Goal: Information Seeking & Learning: Learn about a topic

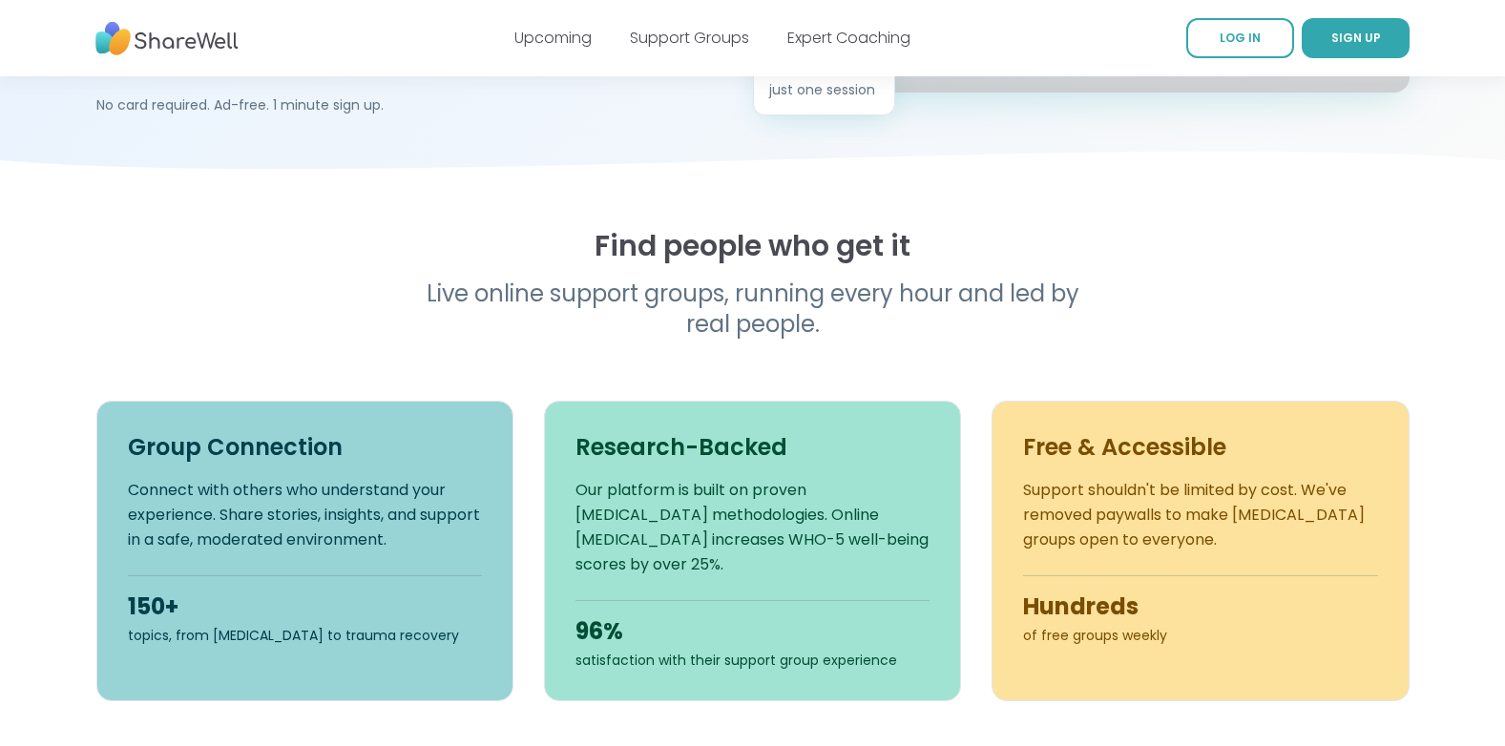
scroll to position [477, 0]
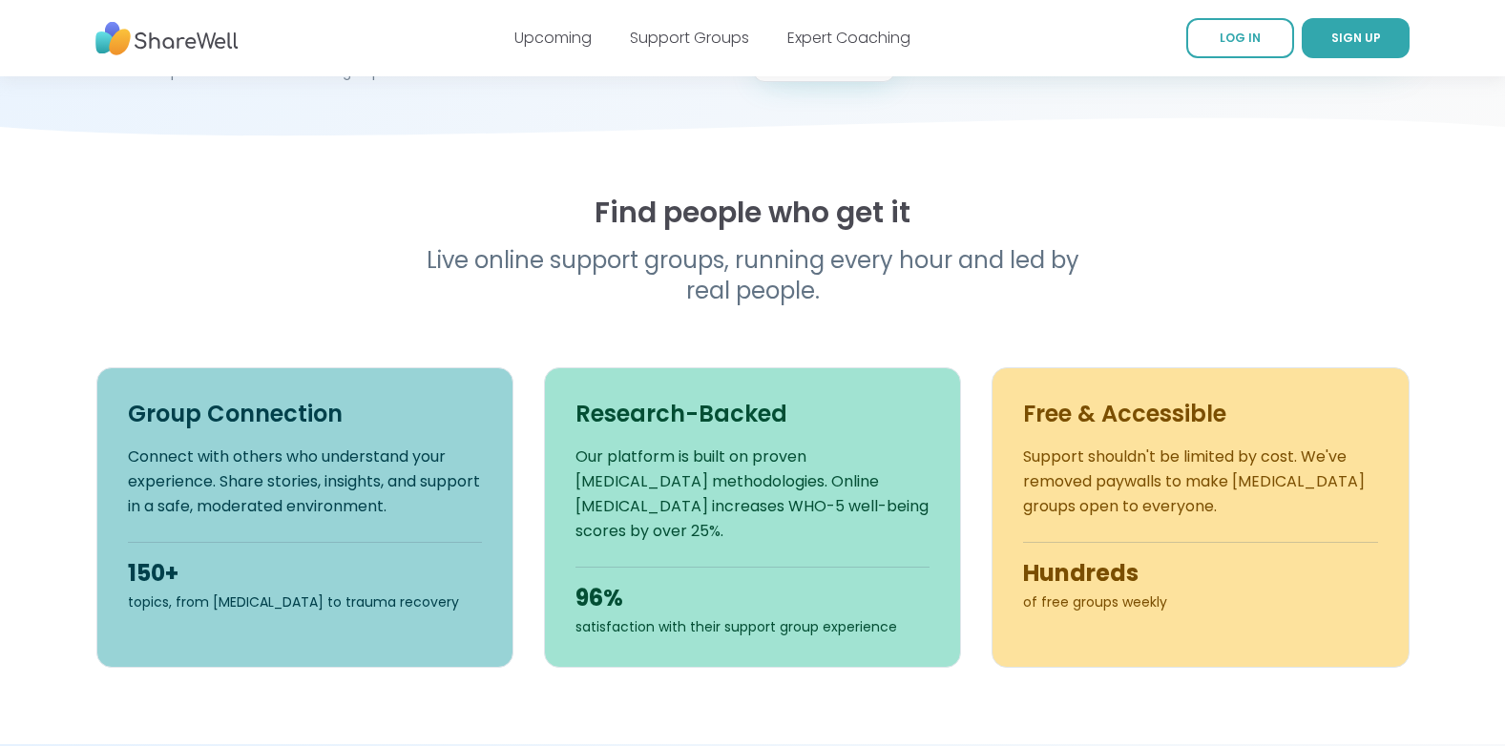
click at [1175, 425] on h3 "Free & Accessible" at bounding box center [1200, 414] width 354 height 31
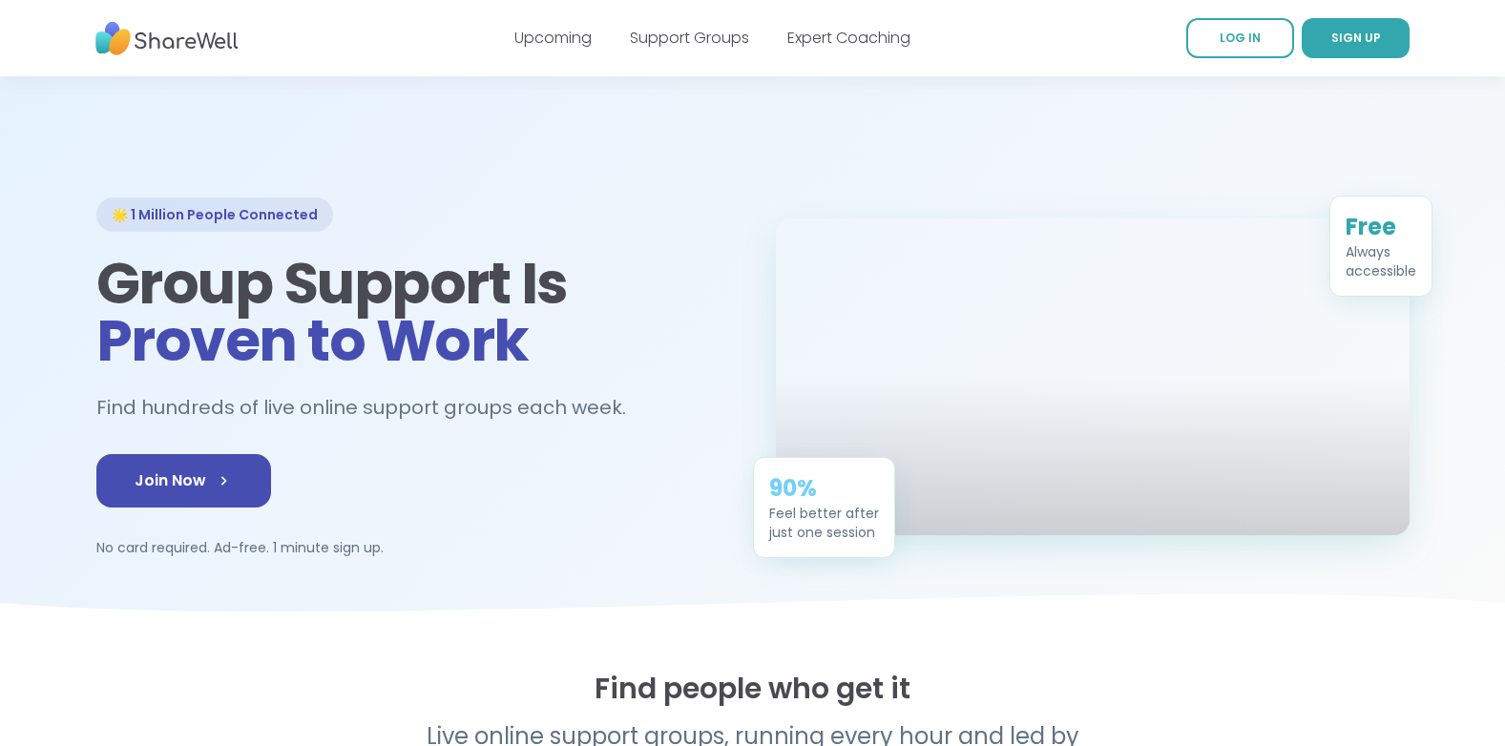
scroll to position [0, 0]
click at [693, 46] on link "Support Groups" at bounding box center [689, 38] width 119 height 22
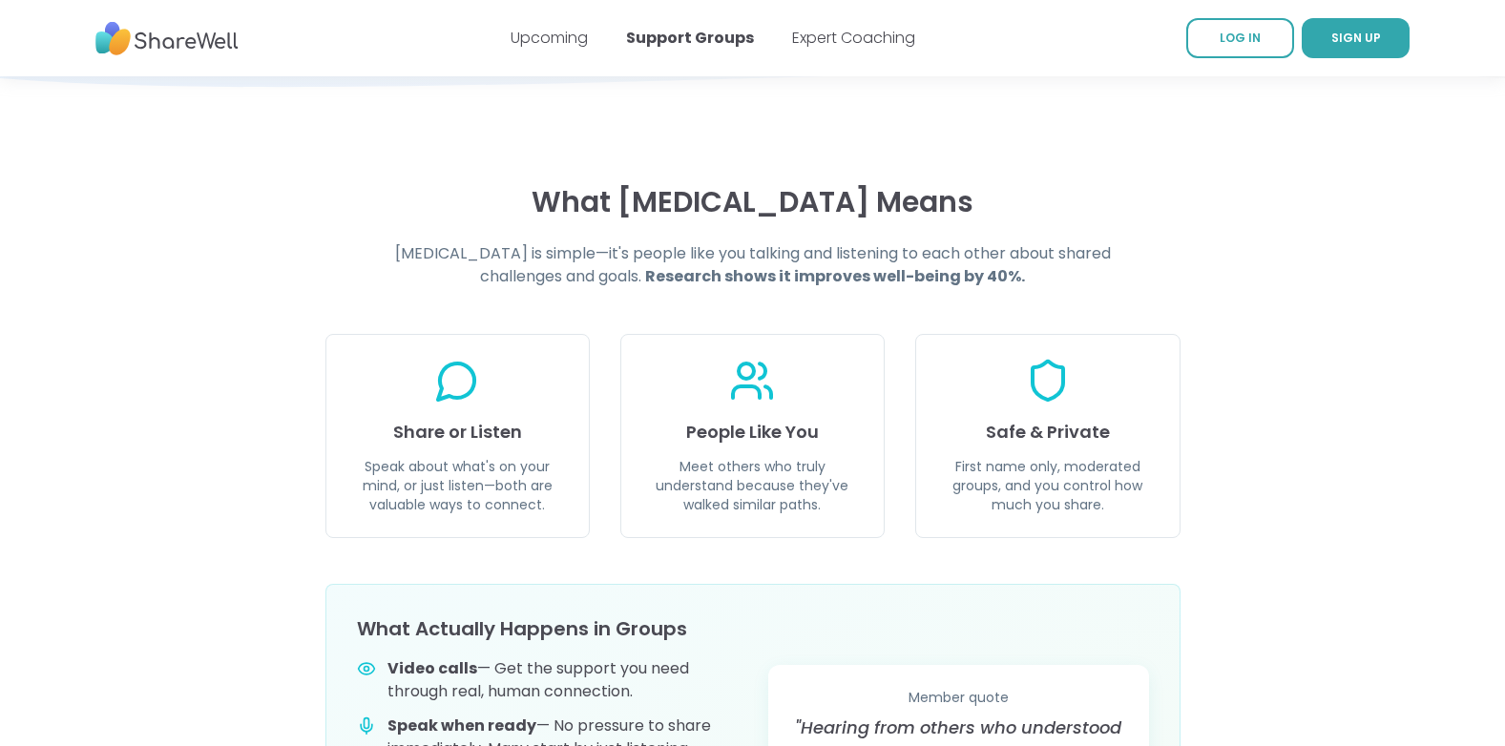
scroll to position [573, 0]
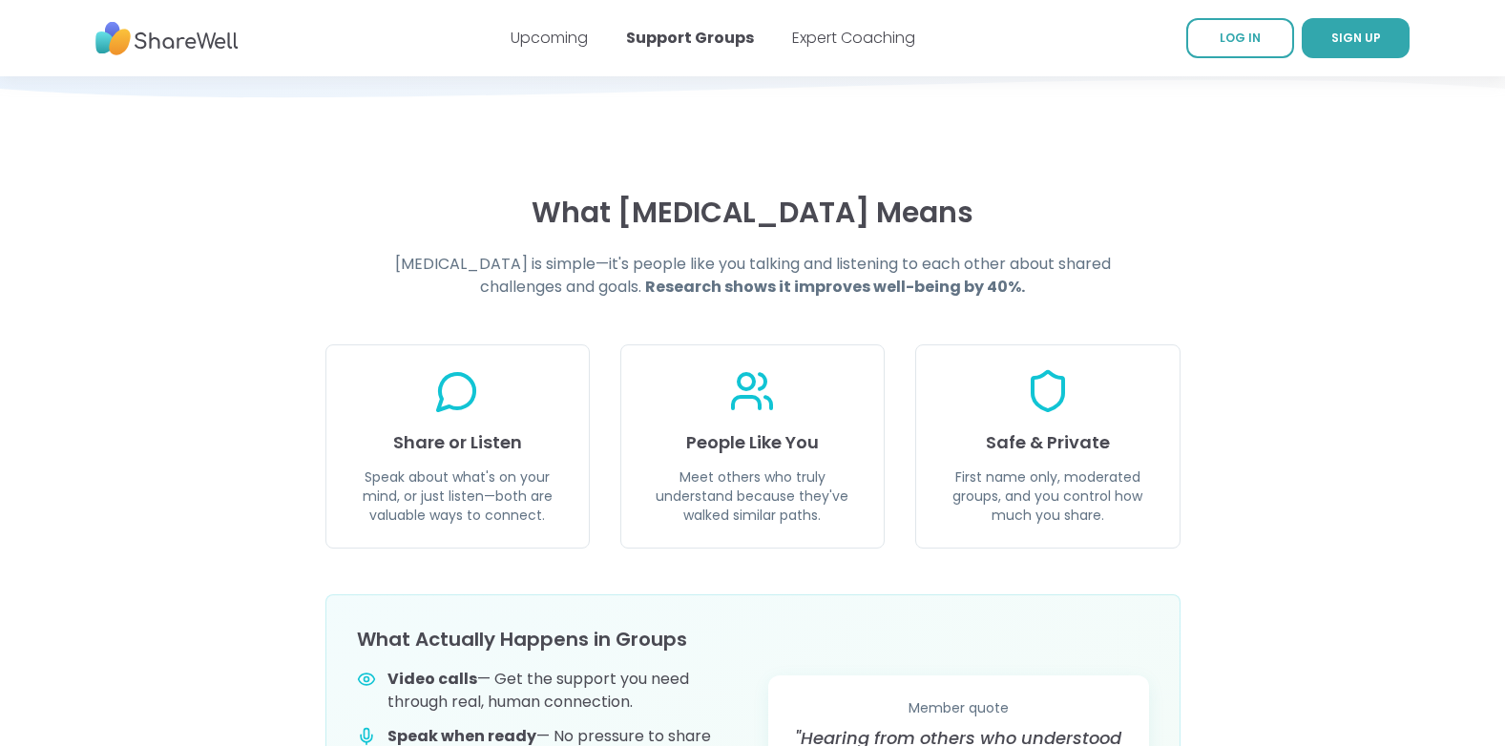
click at [511, 410] on div "Share or Listen Speak about what's on your mind, or just listen—both are valuab…" at bounding box center [457, 447] width 264 height 204
click at [455, 458] on div "Share or Listen Speak about what's on your mind, or just listen—both are valuab…" at bounding box center [457, 447] width 264 height 204
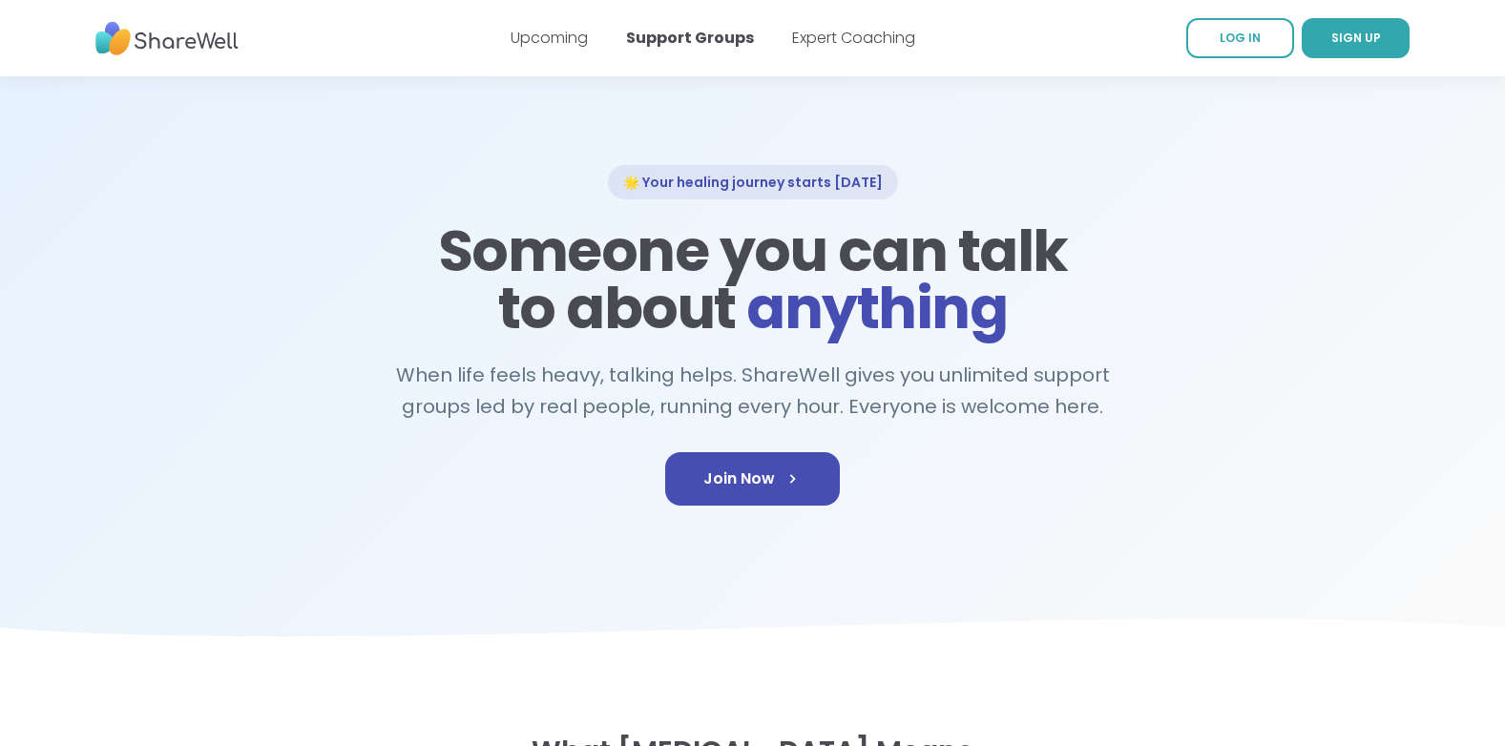
scroll to position [0, 0]
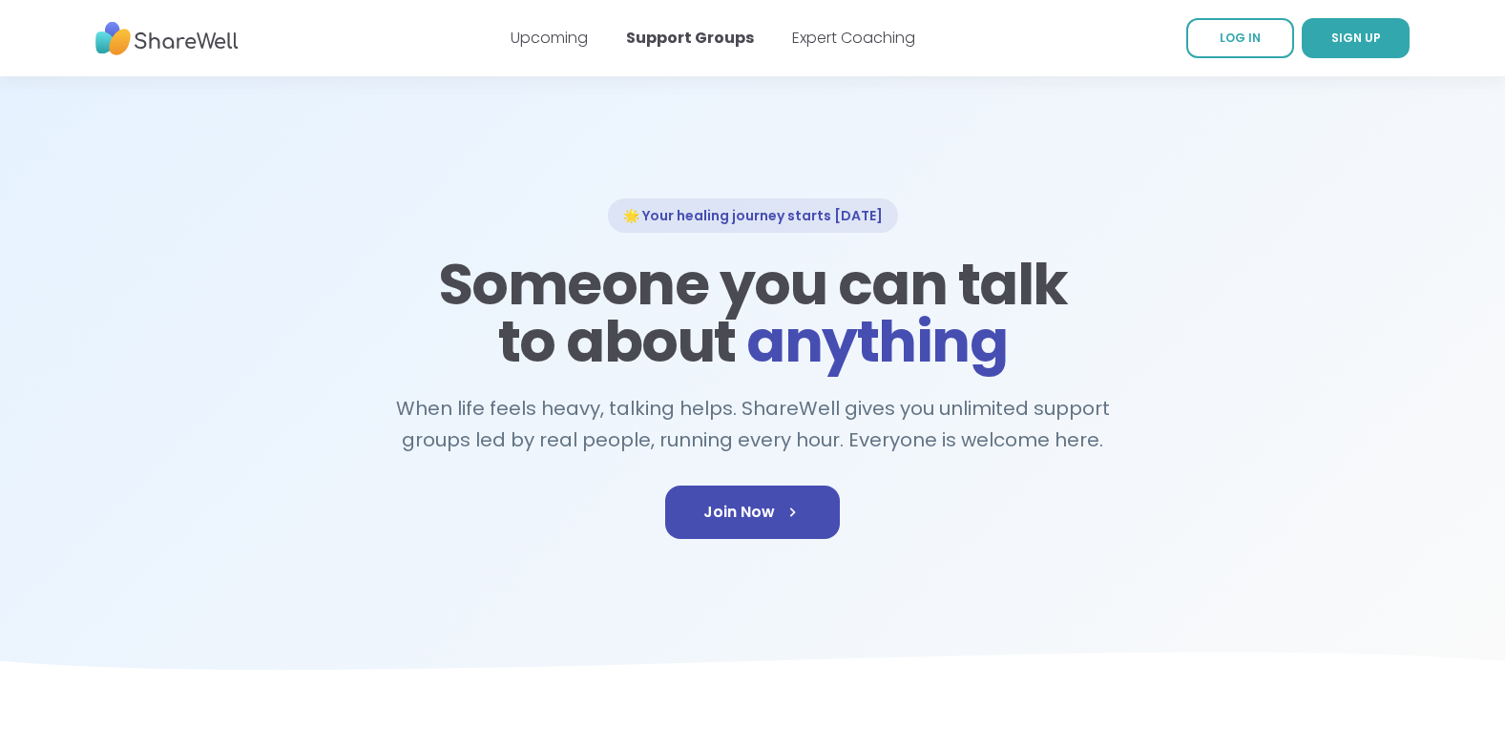
click at [377, 509] on div "🌟 Your healing journey starts [DATE] Someone you can talk to about anything Whe…" at bounding box center [752, 384] width 1313 height 371
click at [598, 37] on div "Upcoming Support Groups Expert Coaching" at bounding box center [713, 37] width 405 height 53
click at [566, 41] on link "Upcoming" at bounding box center [549, 38] width 77 height 22
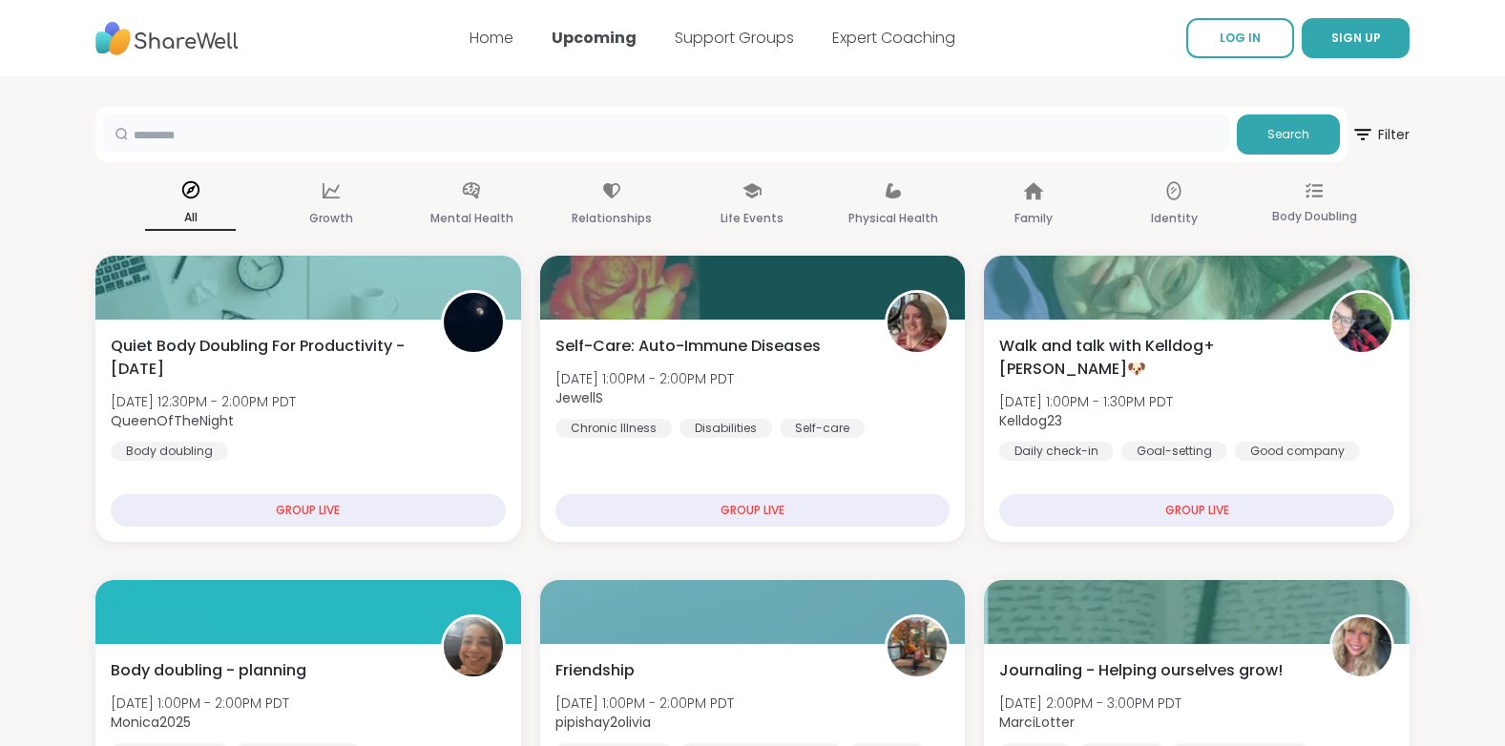
click at [544, 117] on input "text" at bounding box center [666, 134] width 1126 height 38
type input "******"
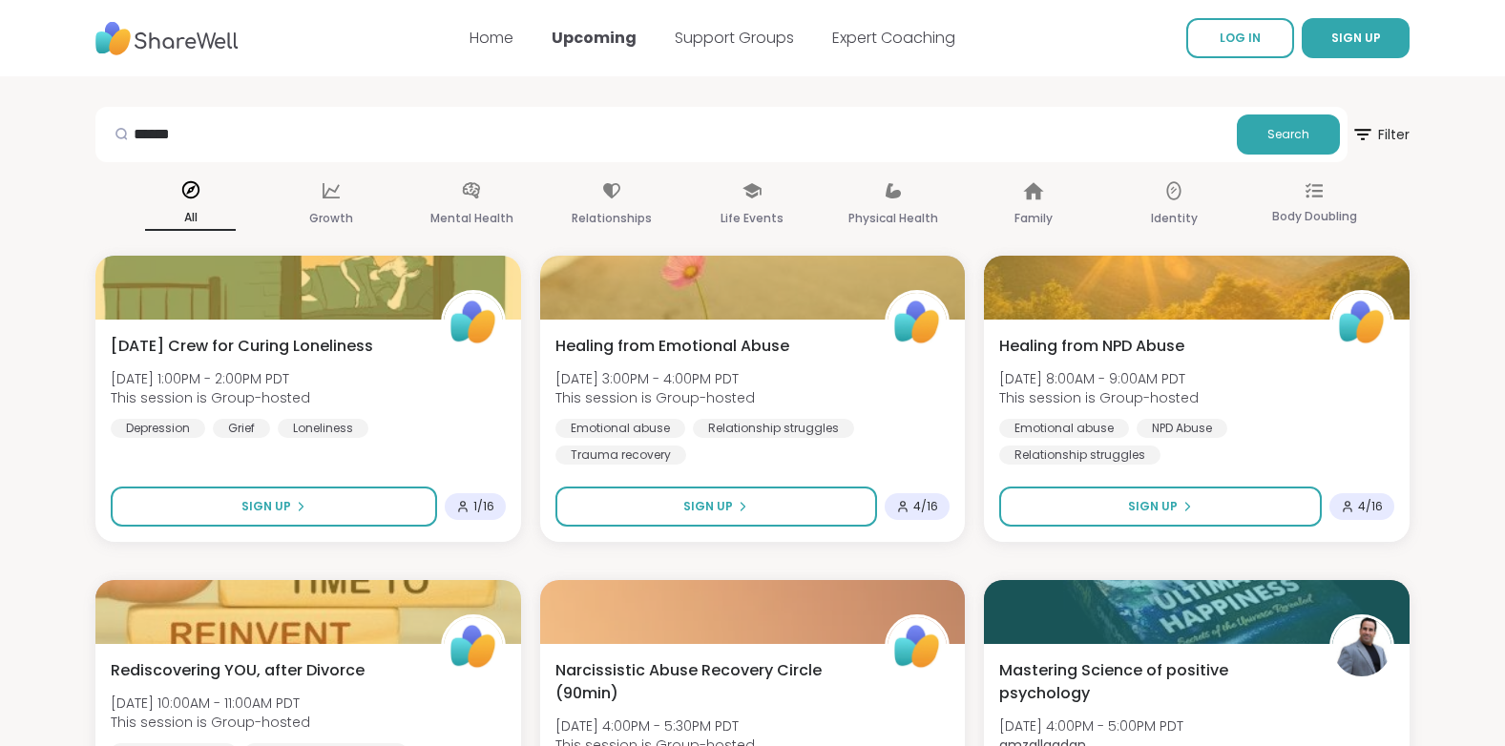
click at [1368, 46] on span "SIGN UP" at bounding box center [1356, 38] width 50 height 17
click at [846, 35] on link "Expert Coaching" at bounding box center [893, 38] width 123 height 22
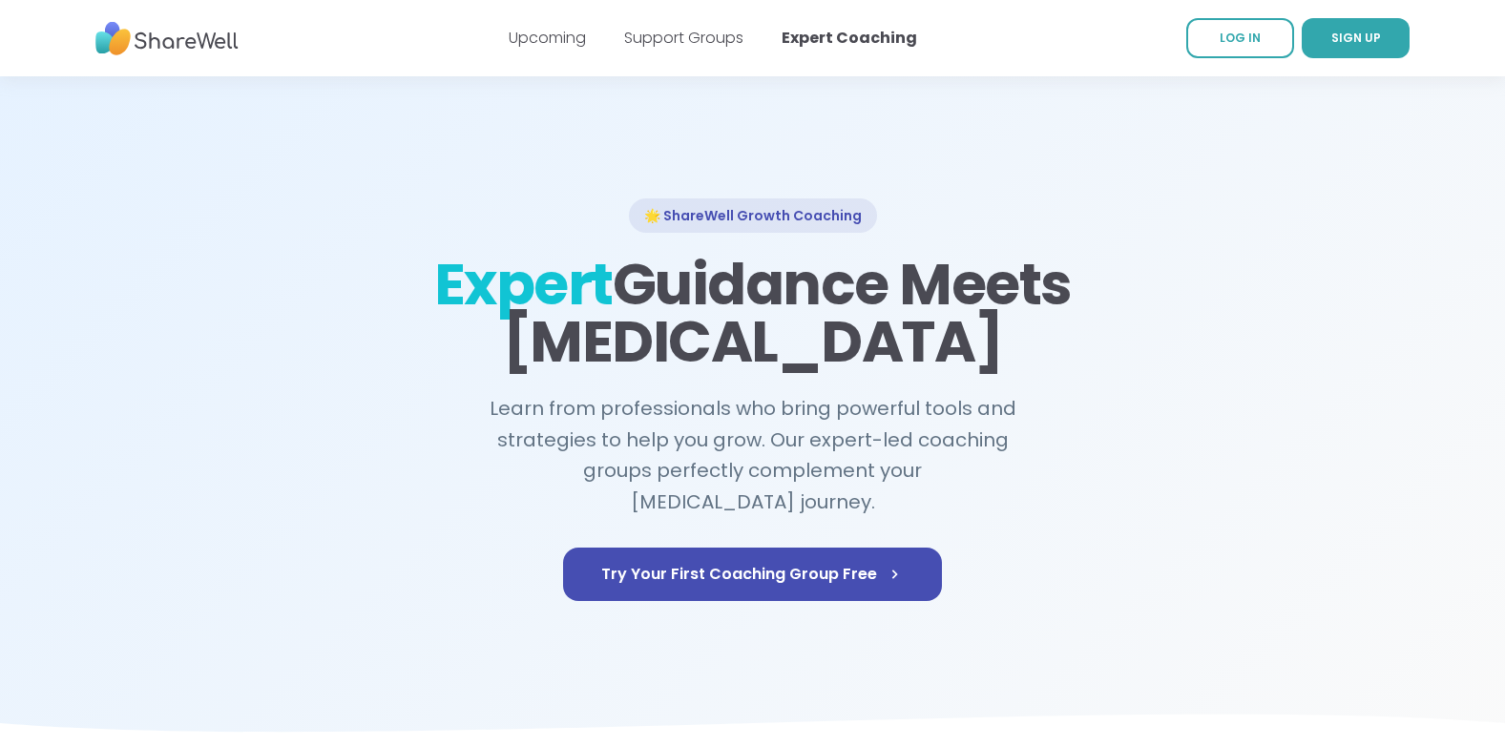
click at [685, 44] on link "Support Groups" at bounding box center [683, 38] width 119 height 22
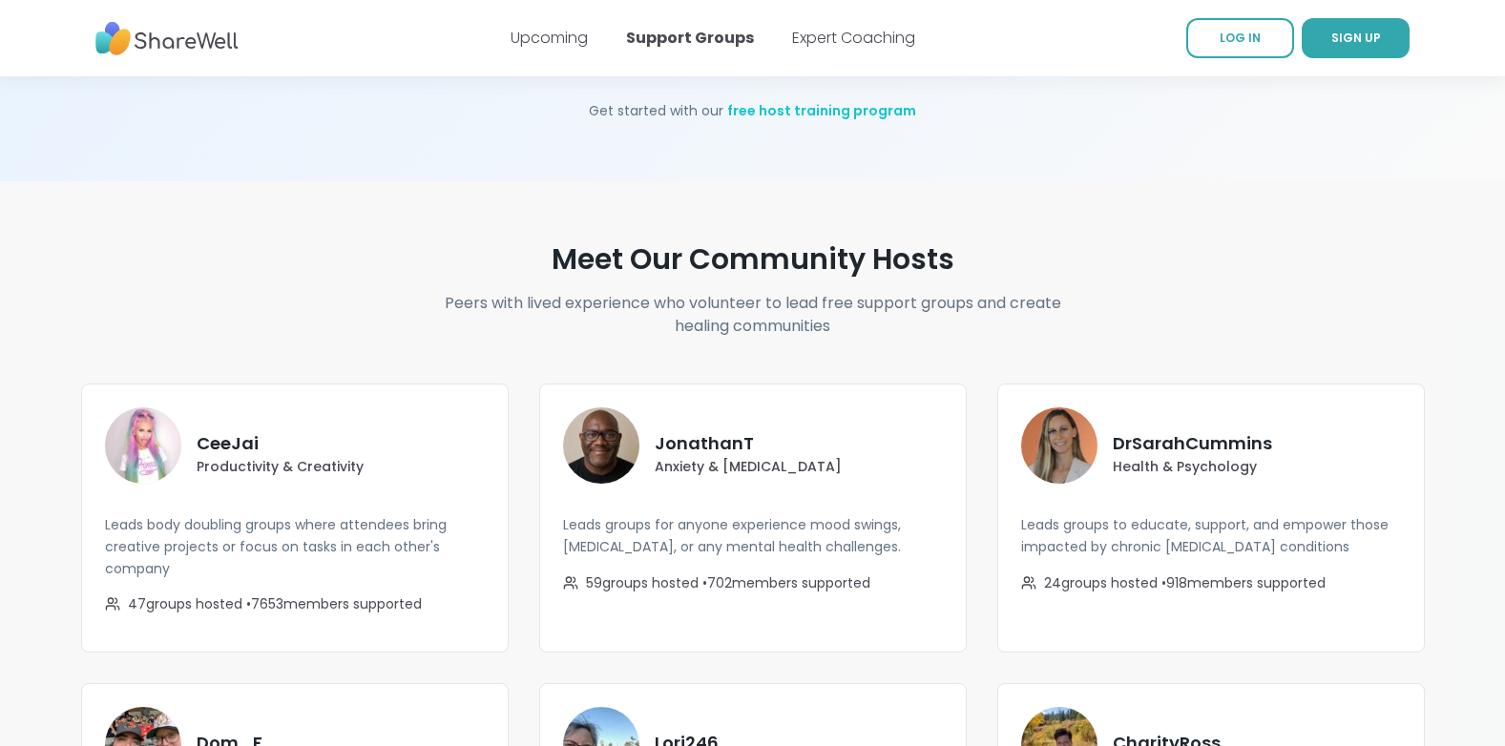
scroll to position [2728, 0]
